Goal: Information Seeking & Learning: Learn about a topic

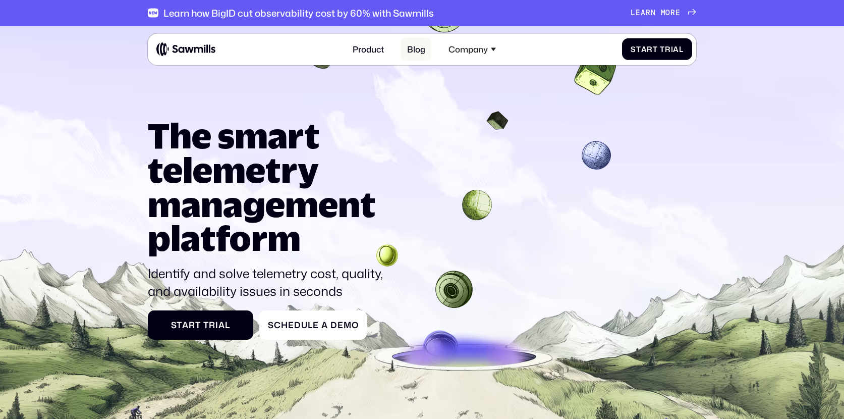
click at [414, 50] on link "Blog" at bounding box center [415, 49] width 31 height 23
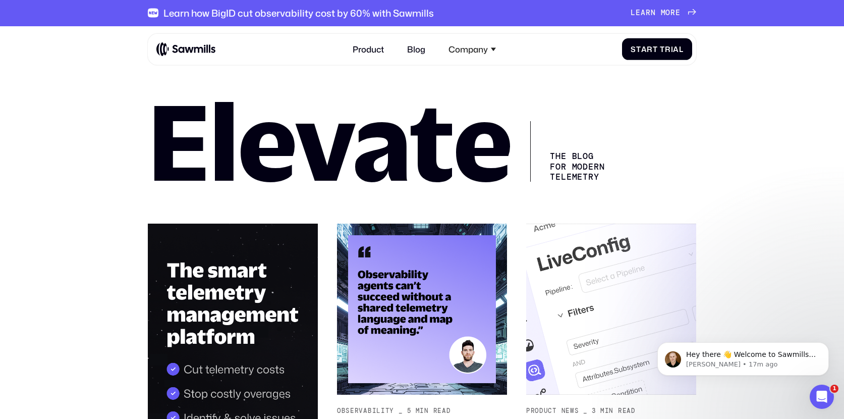
click at [197, 50] on img at bounding box center [185, 49] width 59 height 15
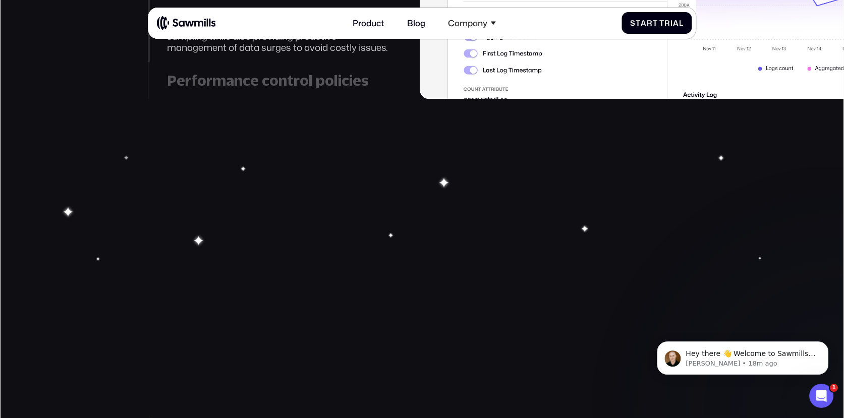
scroll to position [1831, 0]
